Goal: Manage account settings

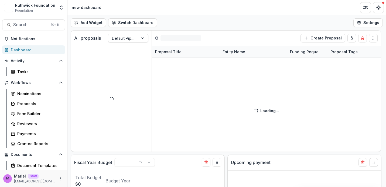
select select "******"
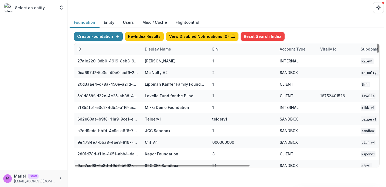
click at [167, 49] on div "Display Name" at bounding box center [158, 49] width 33 height 6
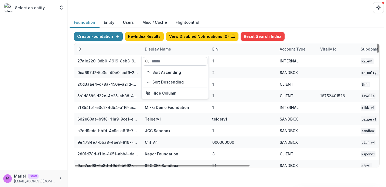
click at [160, 63] on input at bounding box center [175, 61] width 65 height 9
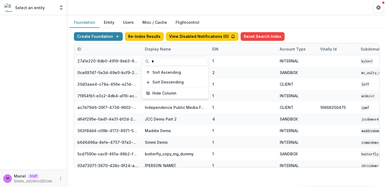
type input "*"
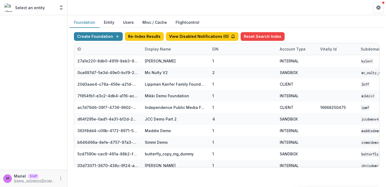
click at [50, 102] on div at bounding box center [33, 92] width 67 height 154
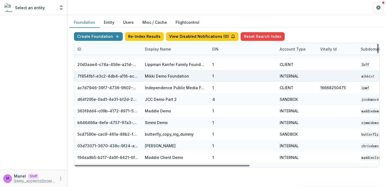
scroll to position [10, 0]
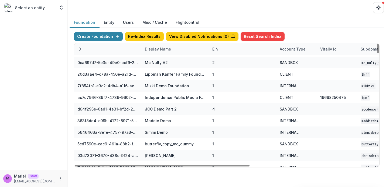
click at [166, 49] on div "Display Name" at bounding box center [158, 49] width 33 height 6
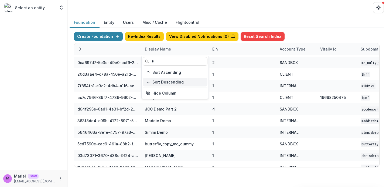
click at [149, 80] on icon "button" at bounding box center [148, 82] width 4 height 4
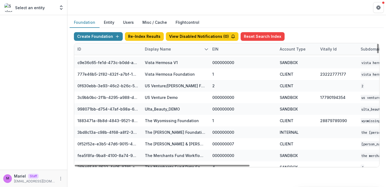
click at [58, 122] on div at bounding box center [33, 92] width 67 height 154
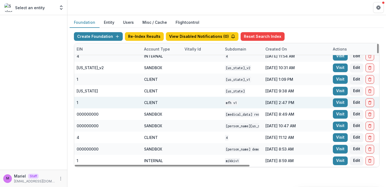
scroll to position [620, 137]
